Goal: Task Accomplishment & Management: Contribute content

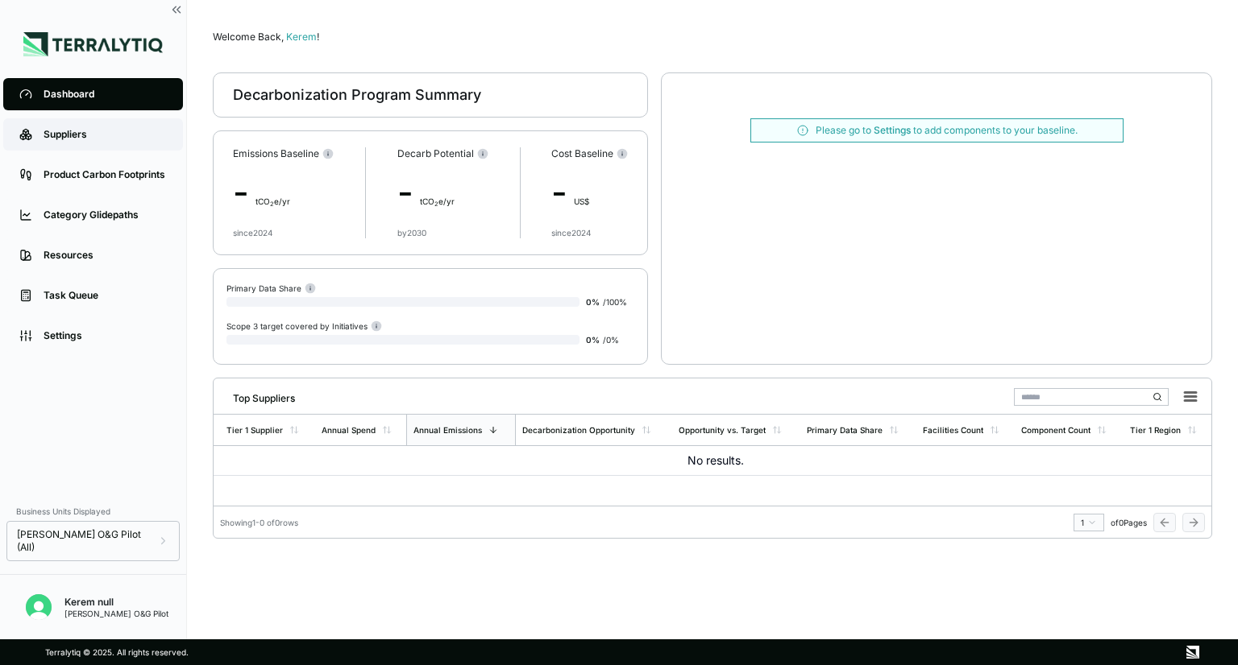
click at [86, 131] on div "Suppliers" at bounding box center [105, 134] width 123 height 13
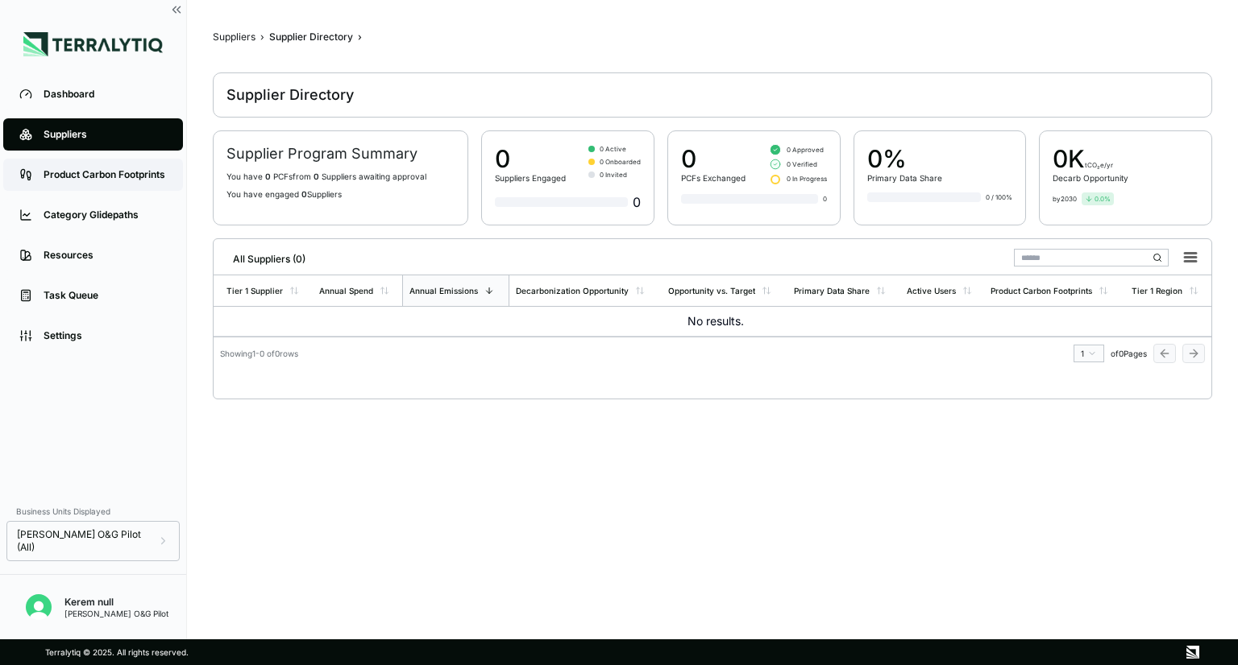
click at [83, 177] on div "Product Carbon Footprints" at bounding box center [105, 174] width 123 height 13
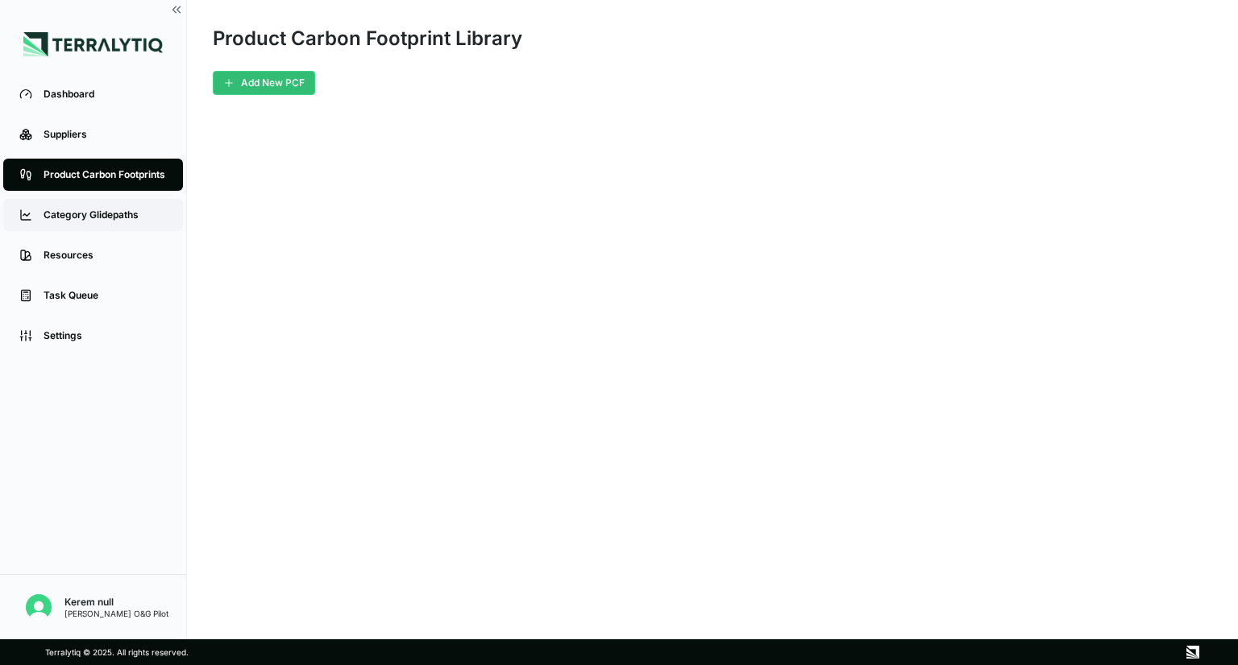
click at [98, 222] on div "Category Glidepaths" at bounding box center [105, 215] width 123 height 13
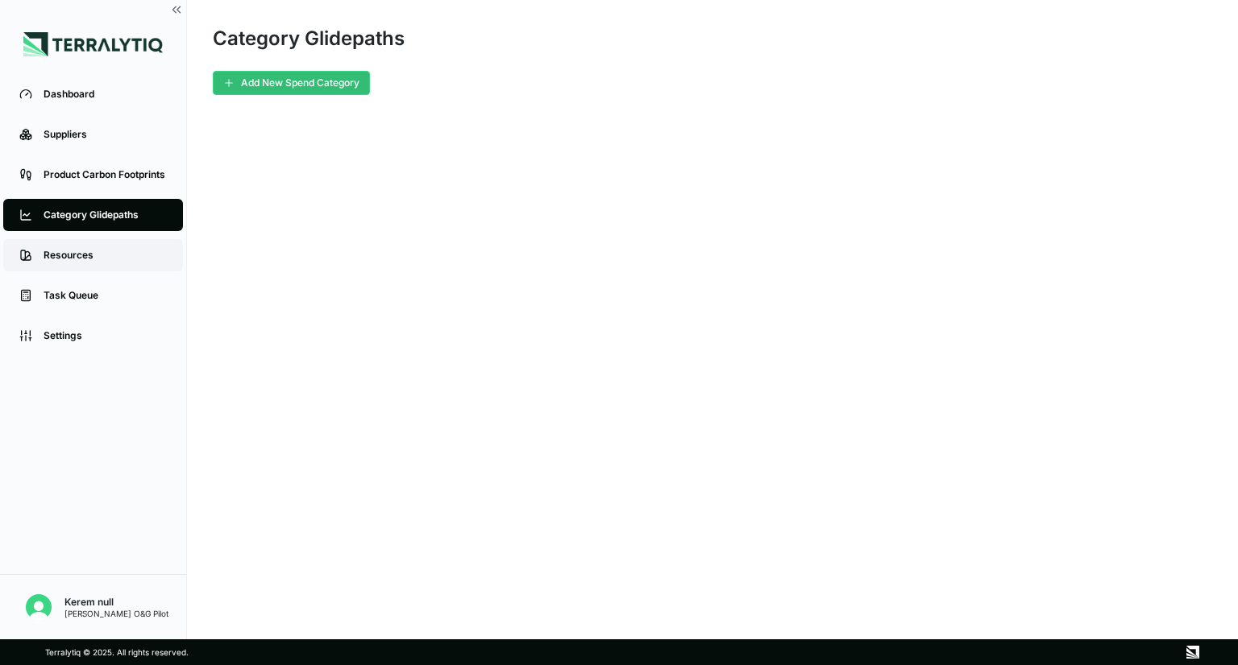
click at [97, 256] on div "Resources" at bounding box center [105, 255] width 123 height 13
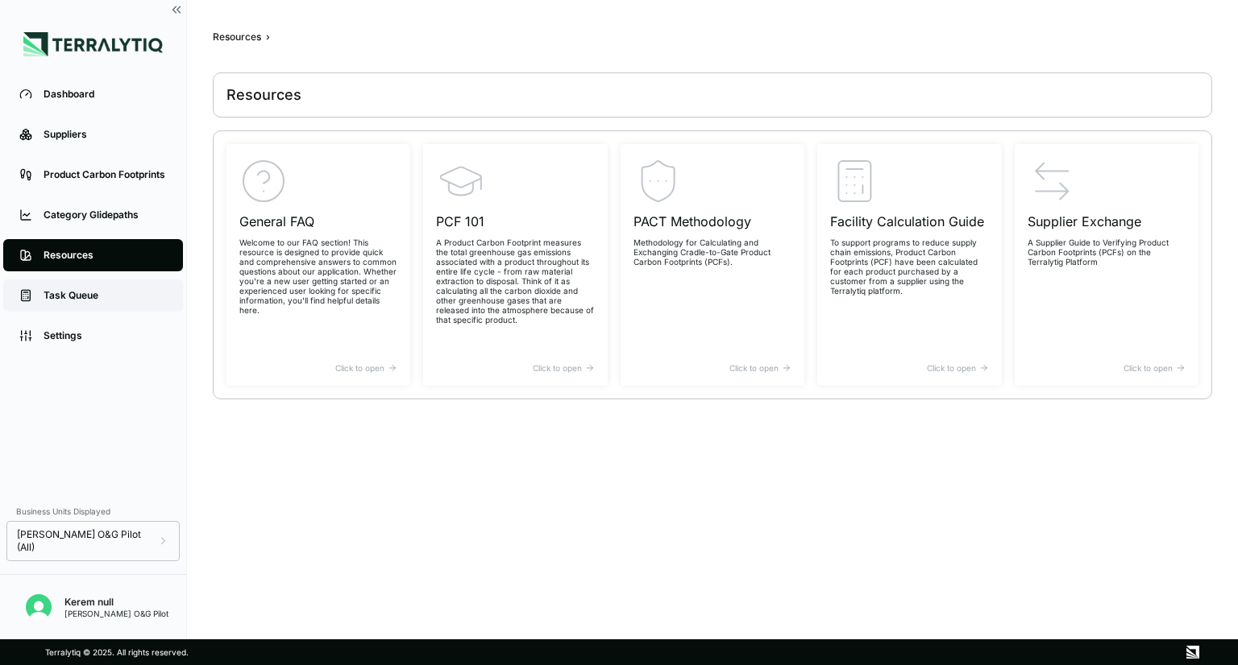
click at [84, 301] on div "Task Queue" at bounding box center [105, 295] width 123 height 13
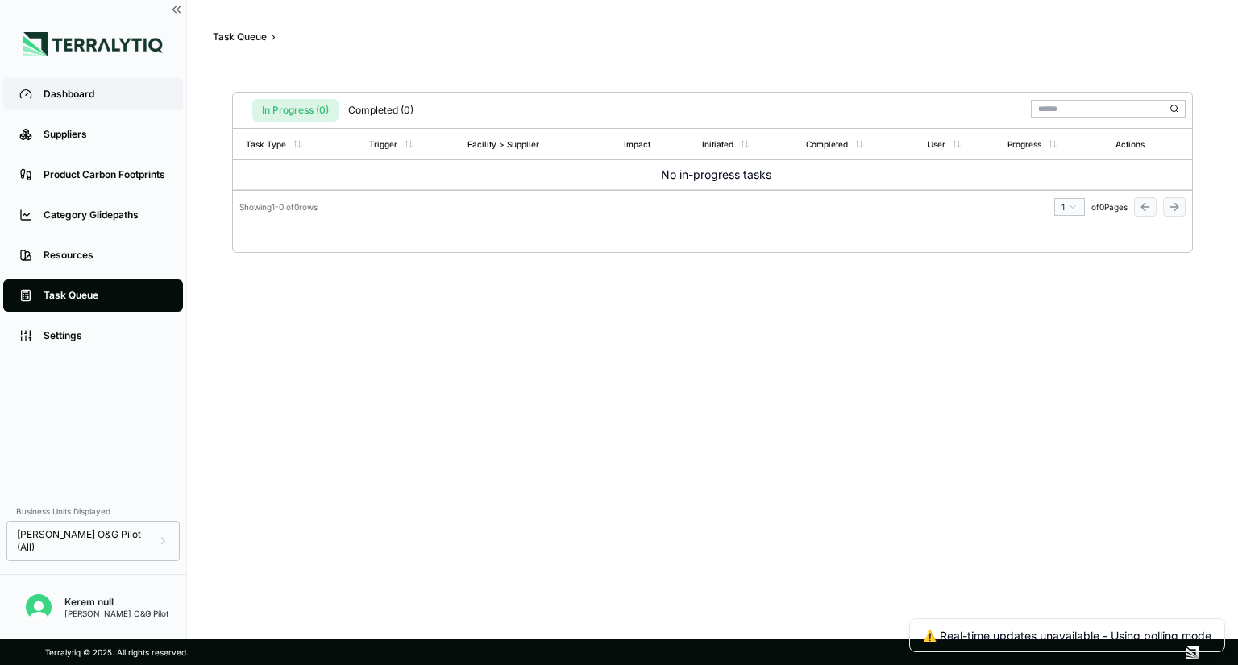
click at [76, 95] on div "Dashboard" at bounding box center [105, 94] width 123 height 13
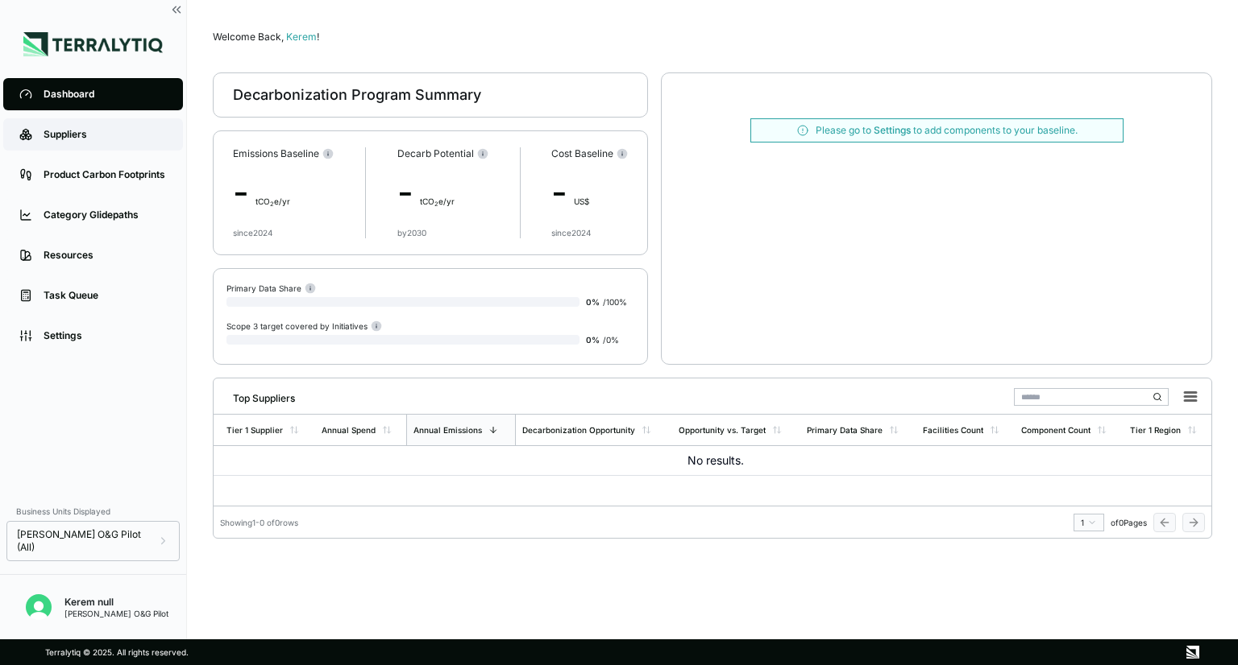
click at [93, 132] on div "Suppliers" at bounding box center [105, 134] width 123 height 13
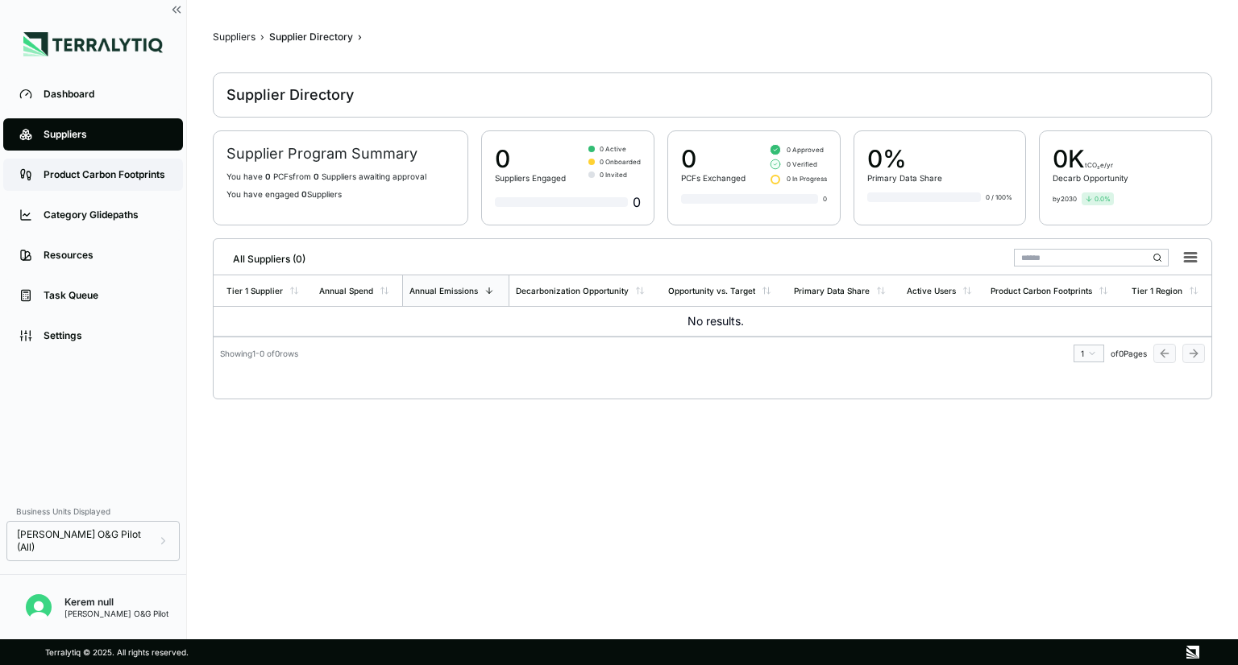
click at [88, 165] on link "Product Carbon Footprints" at bounding box center [93, 175] width 180 height 32
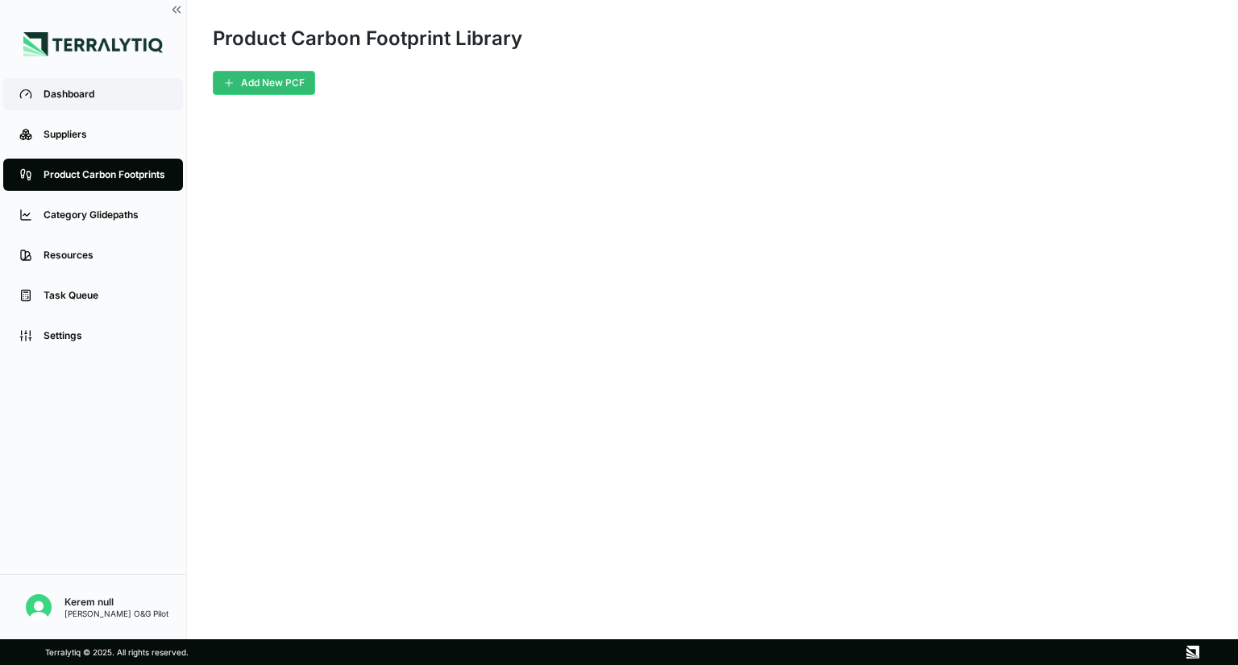
click at [117, 107] on link "Dashboard" at bounding box center [93, 94] width 180 height 32
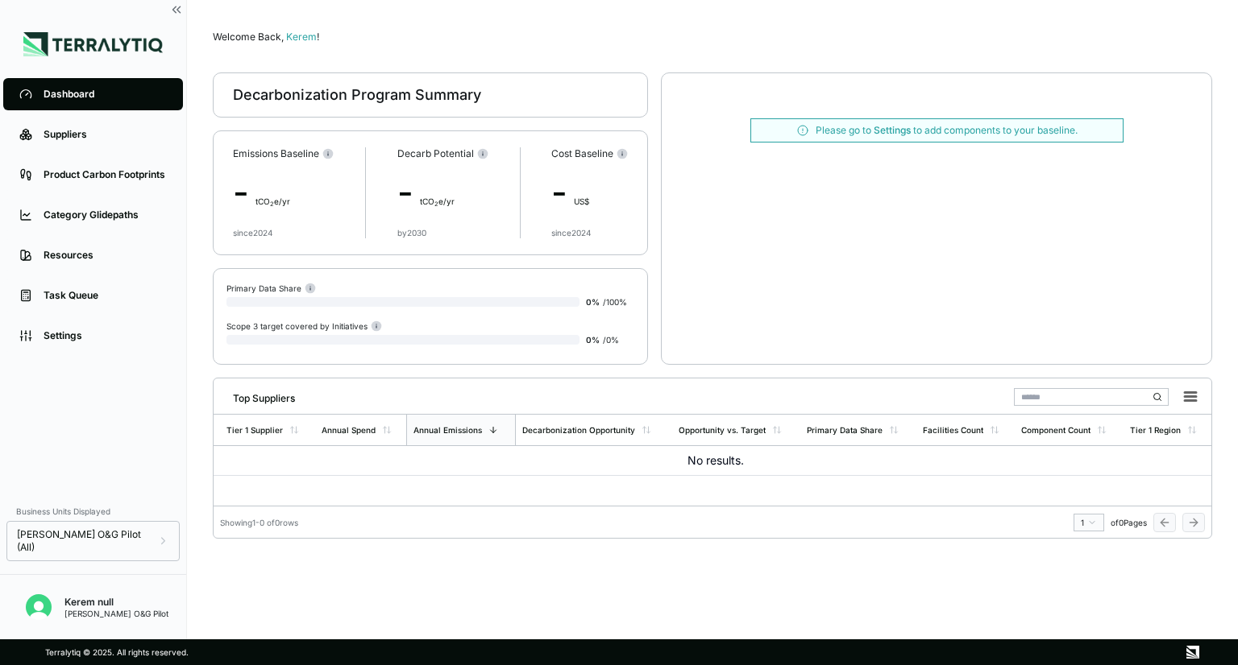
click at [283, 205] on span "t CO 2 e/yr" at bounding box center [272, 202] width 35 height 10
click at [106, 553] on div "Bain O&G Pilot (All)" at bounding box center [93, 542] width 152 height 26
click at [86, 495] on div "Dashboard Suppliers Product Carbon Footprints Category Glidepaths Resources Tas…" at bounding box center [93, 284] width 186 height 421
click at [89, 143] on link "Suppliers" at bounding box center [93, 134] width 180 height 32
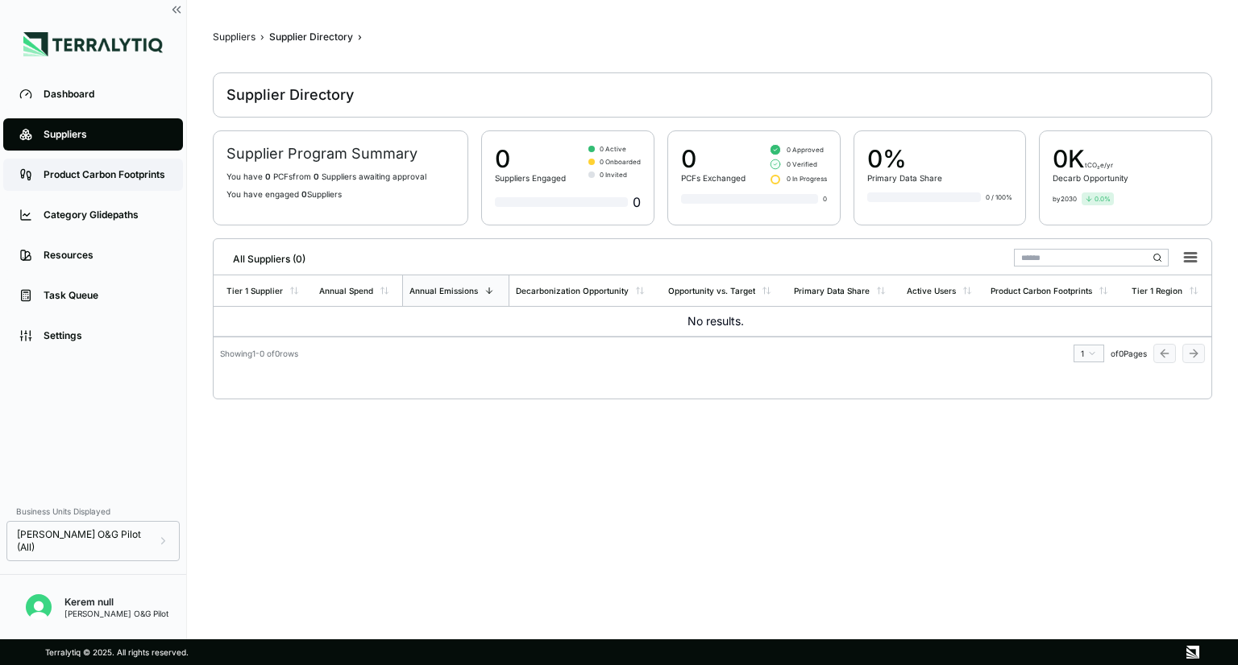
click at [90, 168] on link "Product Carbon Footprints" at bounding box center [93, 175] width 180 height 32
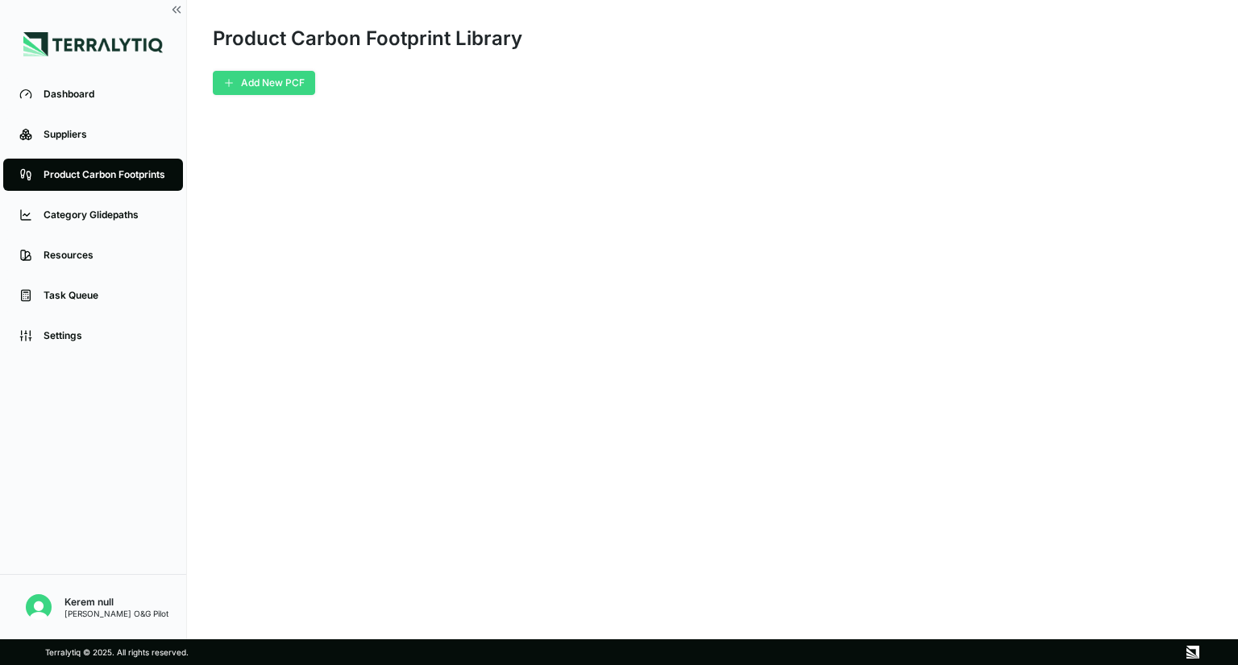
click at [294, 77] on button "Add New PCF" at bounding box center [264, 83] width 102 height 24
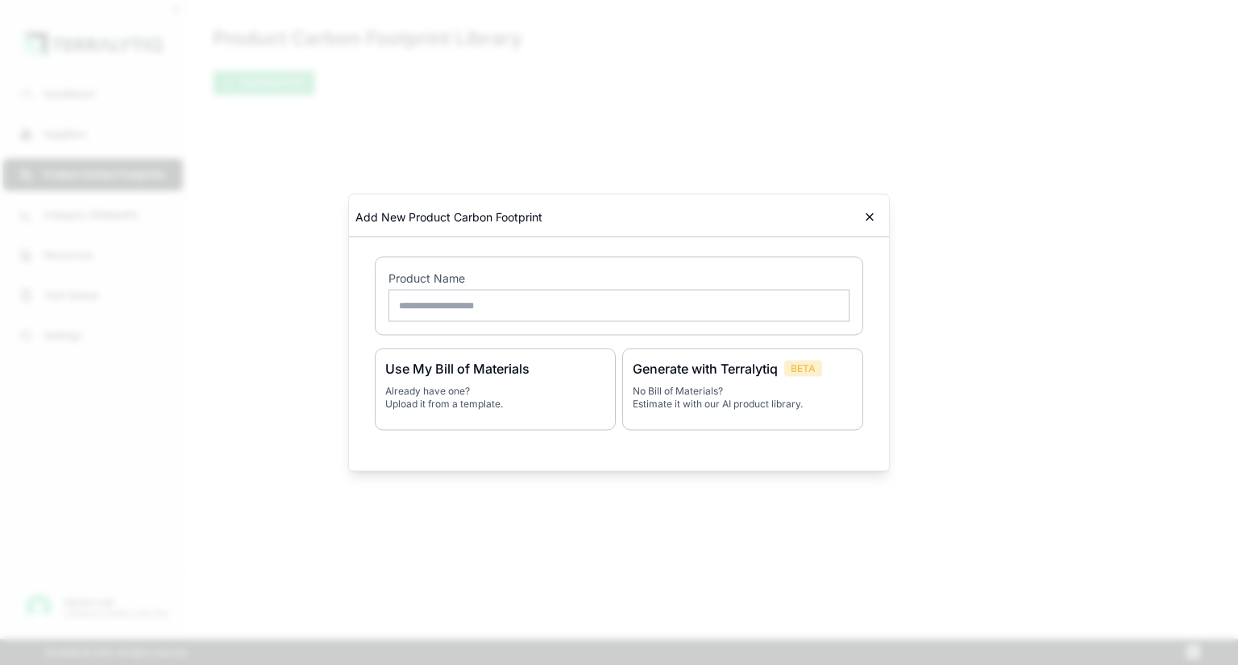
click at [502, 304] on input "text" at bounding box center [618, 306] width 461 height 32
click at [867, 217] on icon at bounding box center [869, 217] width 13 height 13
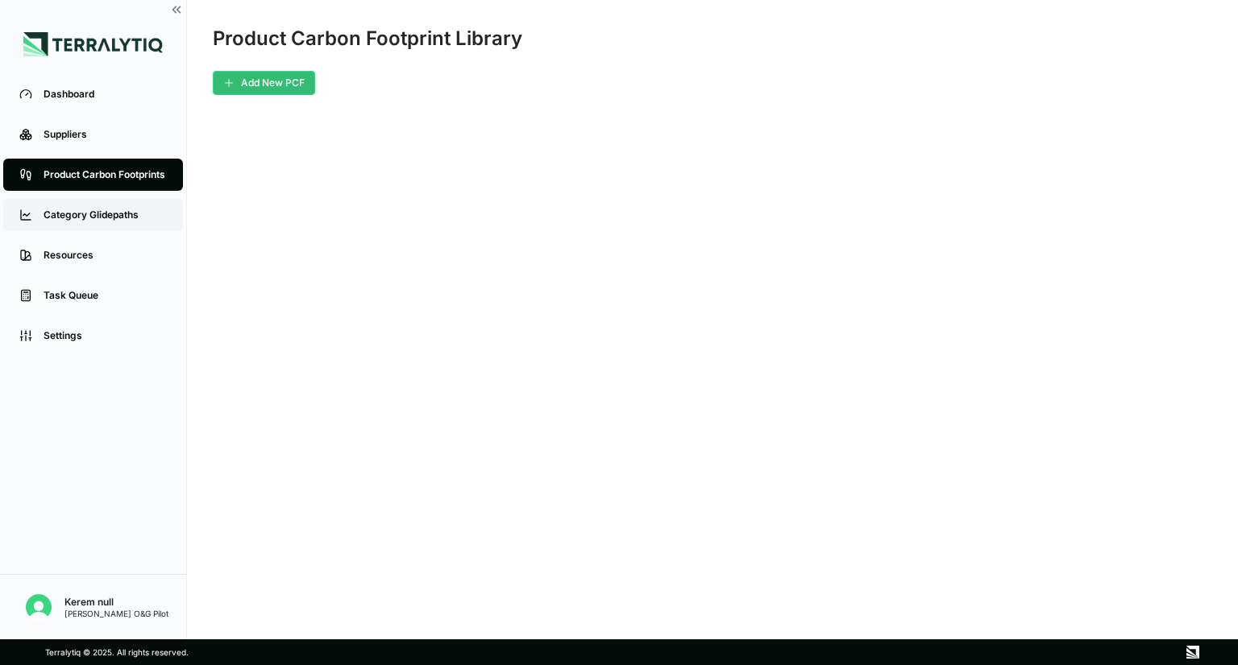
click at [114, 207] on link "Category Glidepaths" at bounding box center [93, 215] width 180 height 32
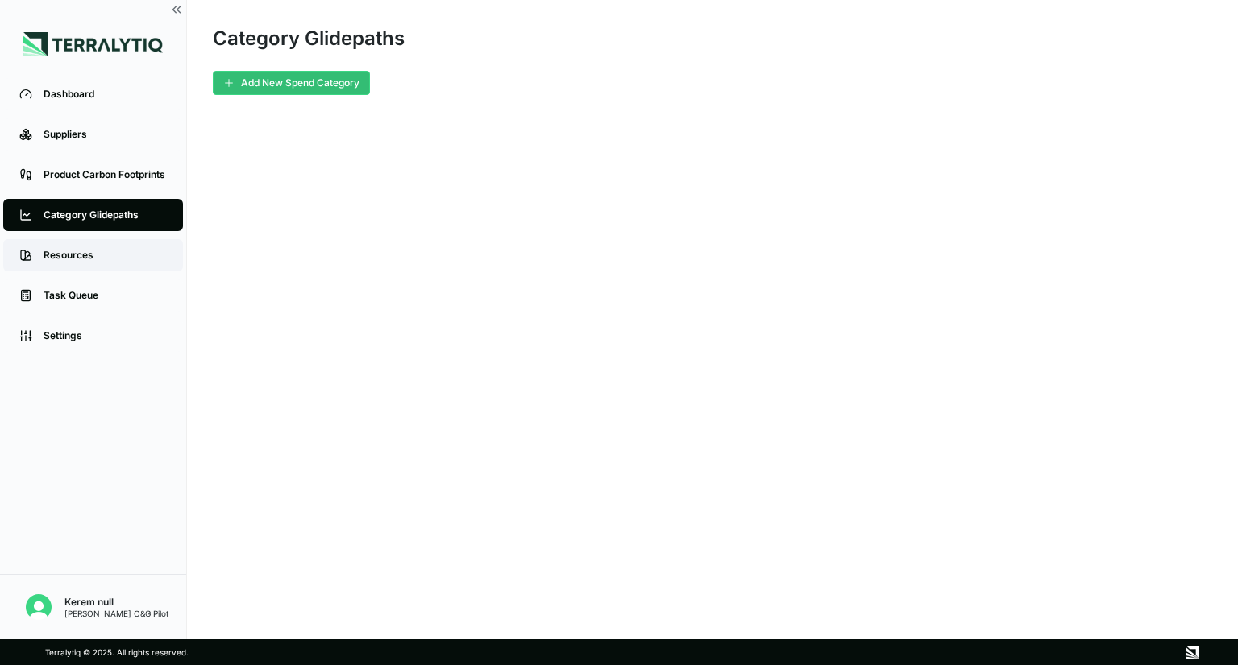
click at [100, 243] on link "Resources" at bounding box center [93, 255] width 180 height 32
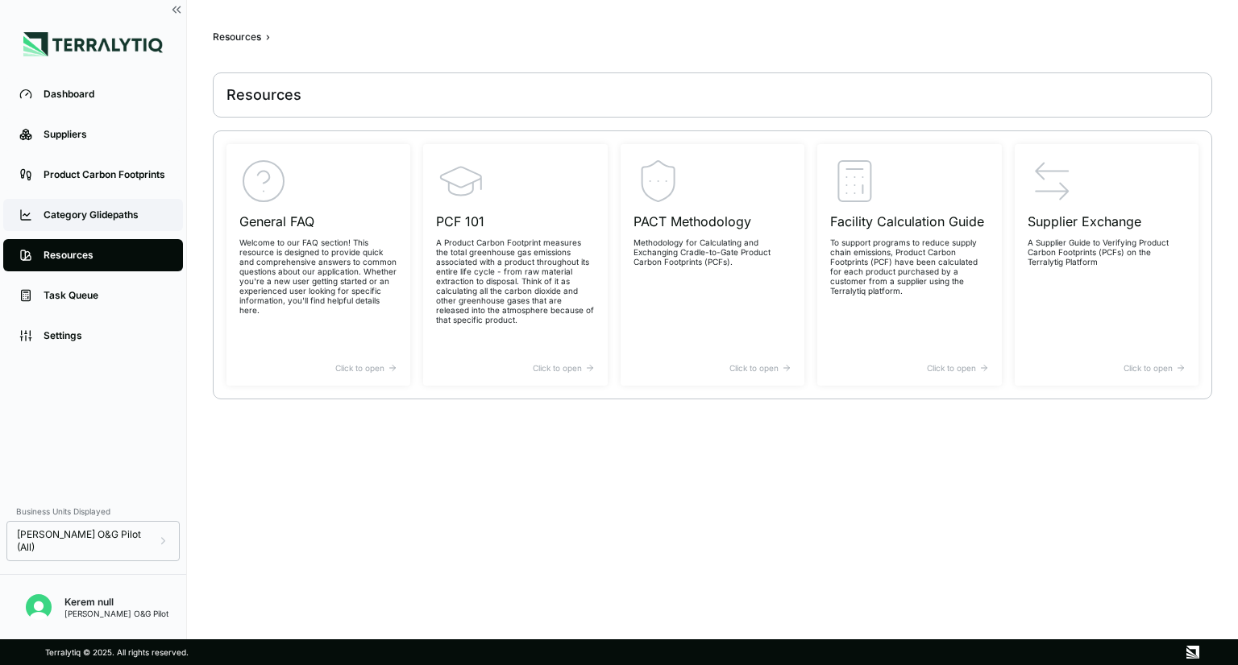
click at [111, 210] on div "Category Glidepaths" at bounding box center [105, 215] width 123 height 13
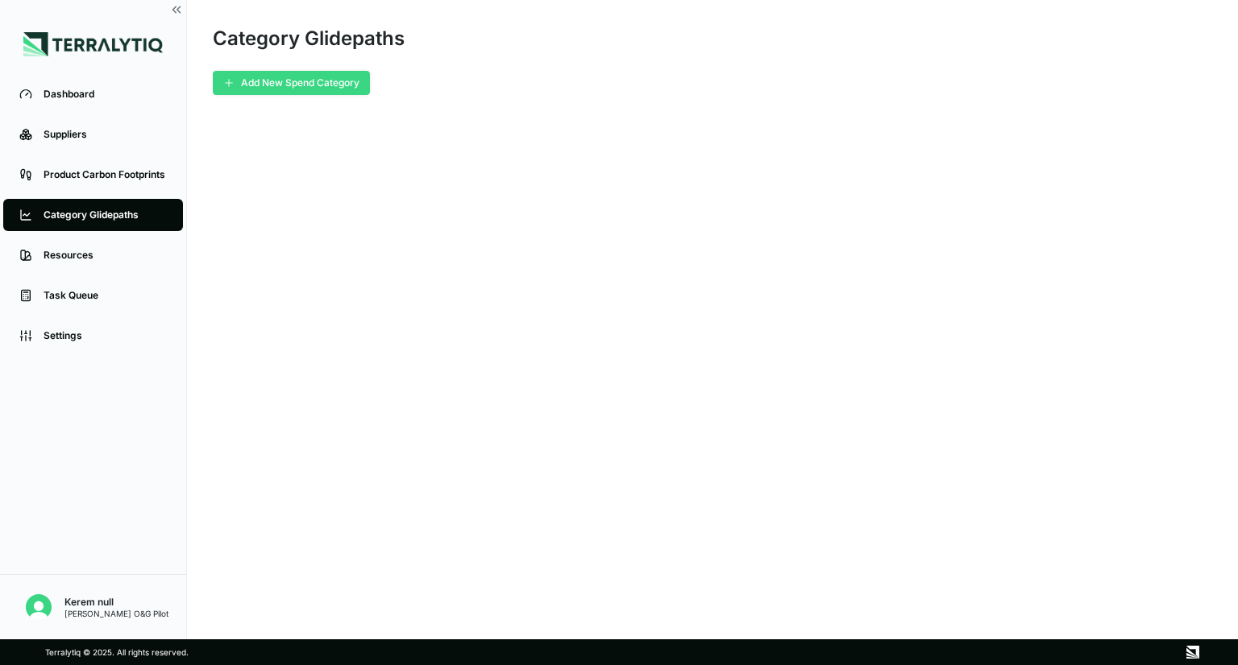
click at [330, 87] on button "Add New Spend Category" at bounding box center [291, 83] width 157 height 24
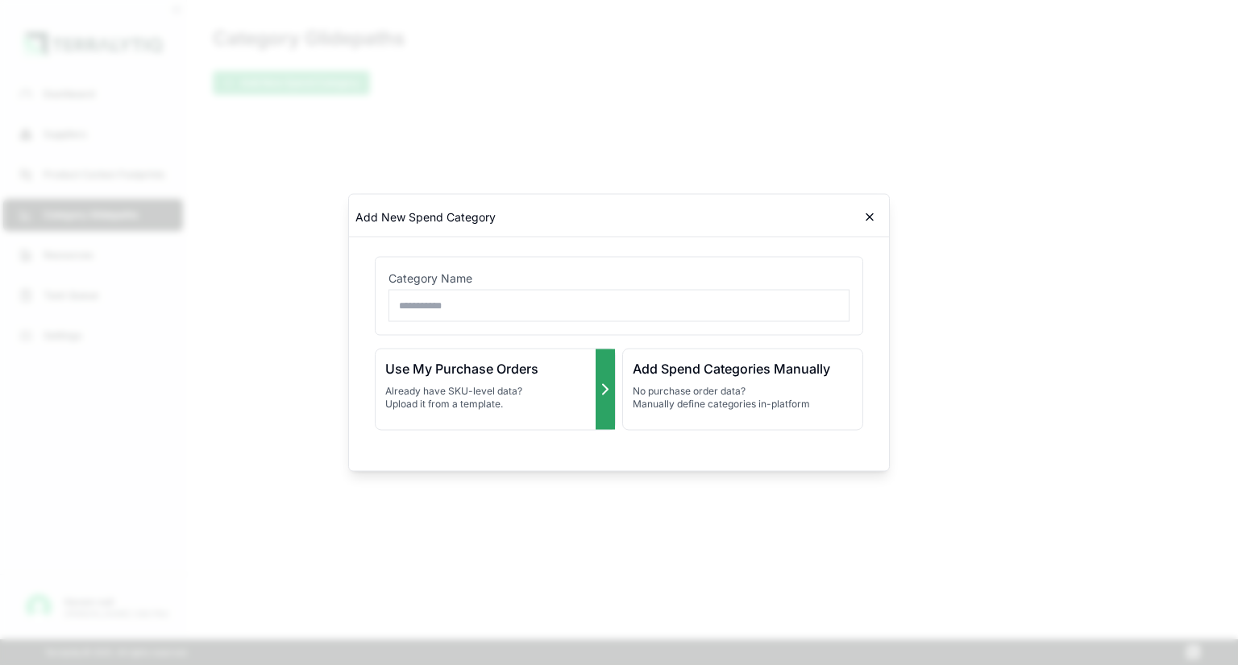
click at [509, 396] on p "Already have SKU-level data? Upload it from a template." at bounding box center [495, 398] width 220 height 26
click at [487, 308] on input "text" at bounding box center [618, 306] width 461 height 32
click at [867, 325] on div "Category Name ***** Use My Purchase Orders Already have SKU-level data? Upload …" at bounding box center [618, 345] width 501 height 214
click at [475, 313] on input "*****" at bounding box center [618, 306] width 461 height 32
drag, startPoint x: 427, startPoint y: 306, endPoint x: 370, endPoint y: 307, distance: 57.2
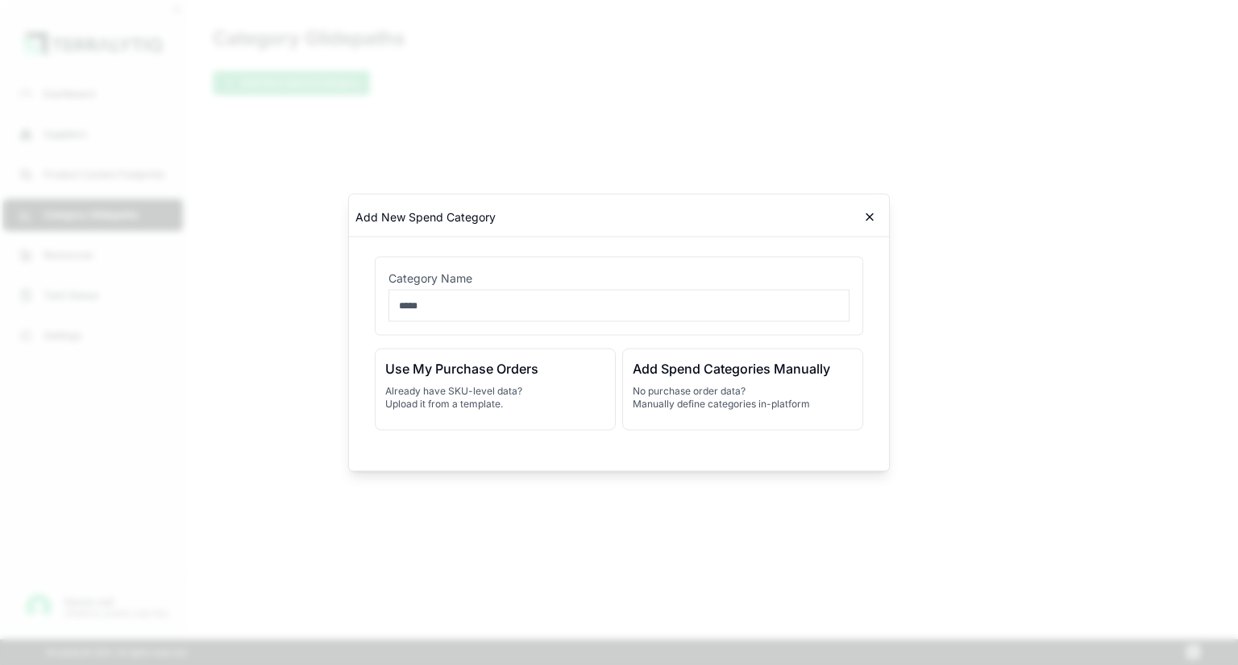
click at [370, 307] on div "Category Name ***** Use My Purchase Orders Already have SKU-level data? Upload …" at bounding box center [618, 345] width 501 height 214
type input "*"
click at [429, 305] on input "text" at bounding box center [618, 306] width 461 height 32
type input "****"
click at [873, 214] on icon at bounding box center [869, 217] width 13 height 13
